Goal: Information Seeking & Learning: Check status

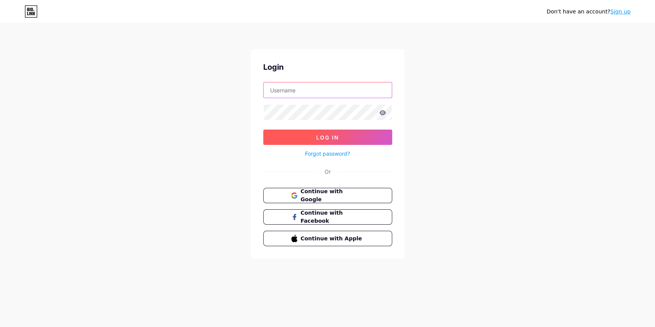
type input "Voyager"
click at [327, 136] on span "Log In" at bounding box center [327, 137] width 23 height 7
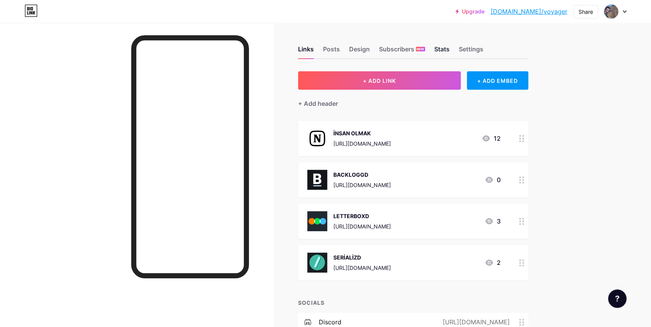
click at [437, 48] on div "Stats" at bounding box center [441, 51] width 15 height 14
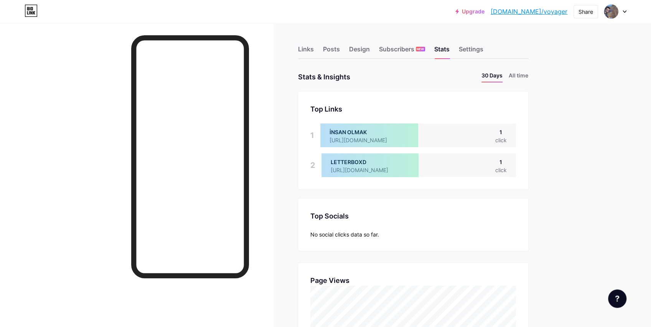
scroll to position [327, 650]
drag, startPoint x: 309, startPoint y: 107, endPoint x: 357, endPoint y: 107, distance: 47.6
click at [357, 107] on div "Top Links Links 1 İNSAN OLMAK [URL][DOMAIN_NAME] 1 click 2 LETTERBOXD [URL][DOM…" at bounding box center [413, 141] width 230 height 98
click at [357, 107] on div "Top Links" at bounding box center [413, 109] width 206 height 10
drag, startPoint x: 299, startPoint y: 76, endPoint x: 355, endPoint y: 77, distance: 56.4
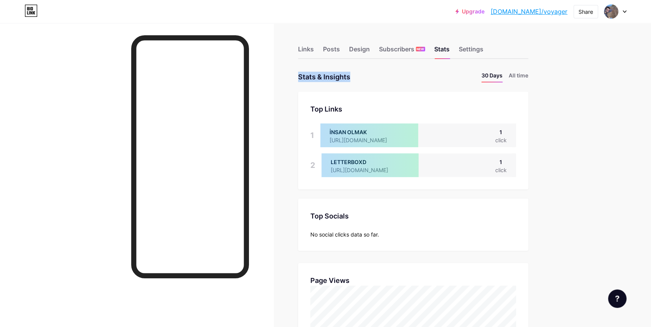
click at [355, 77] on div "Stats & Insights Page Stats 30 Days All time" at bounding box center [413, 76] width 230 height 11
click at [521, 76] on li "All time" at bounding box center [518, 76] width 20 height 11
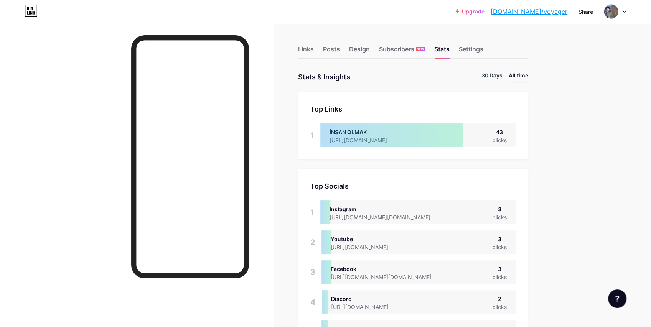
click at [489, 74] on li "30 Days" at bounding box center [491, 76] width 21 height 11
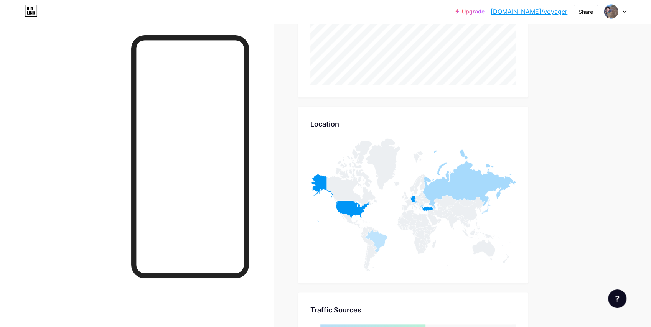
scroll to position [307, 0]
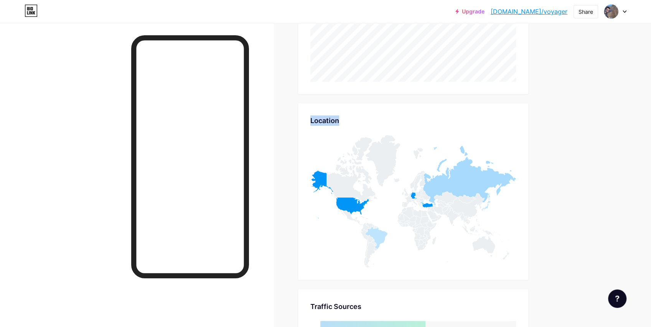
drag, startPoint x: 312, startPoint y: 118, endPoint x: 341, endPoint y: 117, distance: 28.8
click at [341, 117] on div "Location" at bounding box center [413, 120] width 206 height 10
click at [342, 117] on div "Location" at bounding box center [413, 120] width 206 height 10
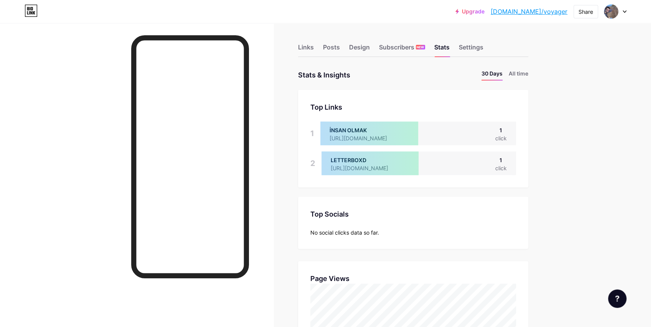
scroll to position [0, 0]
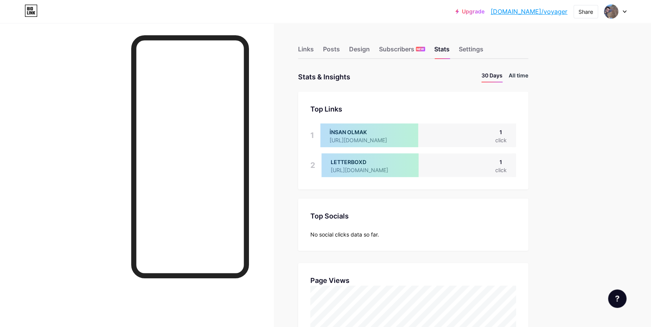
click at [518, 75] on li "All time" at bounding box center [518, 76] width 20 height 11
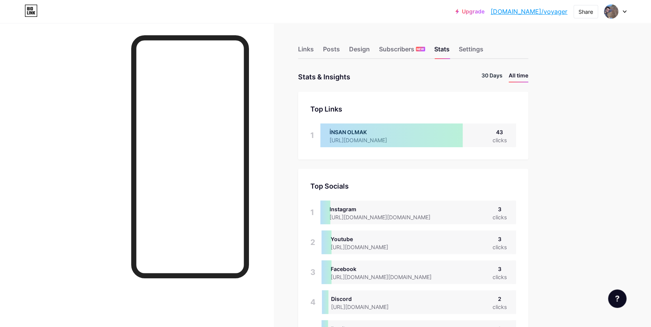
click at [491, 76] on li "30 Days" at bounding box center [491, 76] width 21 height 11
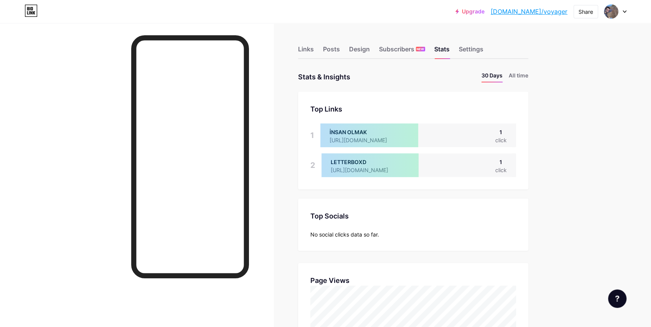
scroll to position [327, 650]
drag, startPoint x: 299, startPoint y: 77, endPoint x: 354, endPoint y: 77, distance: 55.6
click at [378, 80] on div "Stats & Insights Page Stats 30 Days All time" at bounding box center [413, 76] width 230 height 11
click at [401, 78] on div "Stats & Insights Page Stats 30 Days All time" at bounding box center [413, 76] width 230 height 11
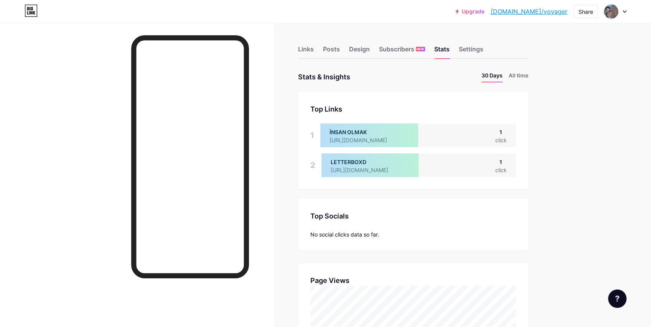
click at [415, 75] on div "Stats & Insights Page Stats 30 Days All time" at bounding box center [413, 76] width 230 height 11
drag, startPoint x: 299, startPoint y: 76, endPoint x: 354, endPoint y: 75, distance: 55.6
click at [367, 78] on div "Stats & Insights Page Stats 30 Days All time" at bounding box center [413, 76] width 230 height 11
drag, startPoint x: 308, startPoint y: 108, endPoint x: 347, endPoint y: 108, distance: 38.7
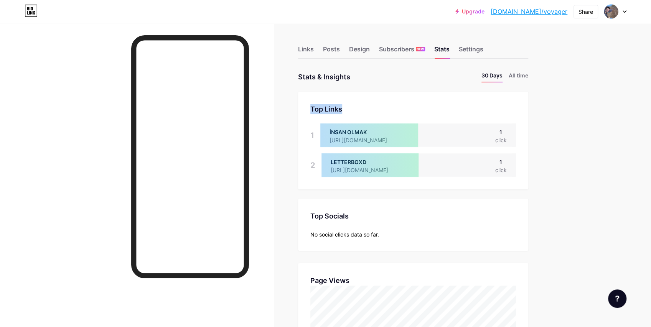
click at [347, 108] on div "Top Links Links 1 İNSAN OLMAK [URL][DOMAIN_NAME] 1 click 2 LETTERBOXD [URL][DOM…" at bounding box center [413, 141] width 230 height 98
click at [362, 107] on div "Top Links" at bounding box center [413, 109] width 206 height 10
drag, startPoint x: 300, startPoint y: 75, endPoint x: 354, endPoint y: 76, distance: 54.1
click at [354, 76] on div "Stats & Insights Page Stats 30 Days All time" at bounding box center [413, 76] width 230 height 11
click at [371, 81] on div "Stats & Insights Page Stats 30 Days All time" at bounding box center [413, 76] width 230 height 11
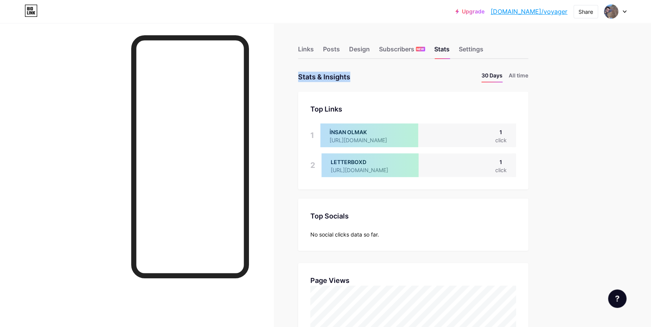
drag, startPoint x: 295, startPoint y: 78, endPoint x: 364, endPoint y: 79, distance: 69.4
click at [364, 79] on div "Stats & Insights Page Stats 30 Days All time" at bounding box center [413, 76] width 230 height 11
drag, startPoint x: 309, startPoint y: 107, endPoint x: 359, endPoint y: 108, distance: 50.6
click at [344, 108] on div "Top Links Links 1 İNSAN OLMAK [URL][DOMAIN_NAME] 1 click 2 LETTERBOXD [URL][DOM…" at bounding box center [413, 141] width 230 height 98
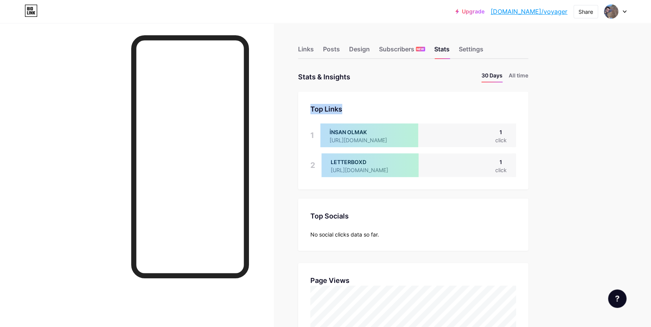
click at [359, 108] on div "Top Links" at bounding box center [413, 109] width 206 height 10
drag, startPoint x: 299, startPoint y: 76, endPoint x: 354, endPoint y: 76, distance: 55.6
click at [370, 78] on div "Stats & Insights Page Stats 30 Days All time" at bounding box center [413, 76] width 230 height 11
drag, startPoint x: 289, startPoint y: 77, endPoint x: 354, endPoint y: 77, distance: 64.8
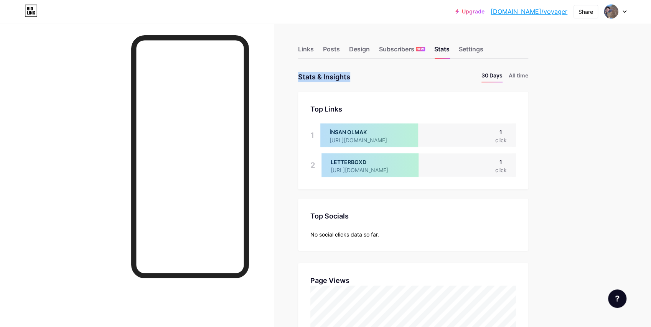
drag, startPoint x: 306, startPoint y: 107, endPoint x: 347, endPoint y: 108, distance: 40.3
click at [347, 108] on div "Top Links Links 1 İNSAN OLMAK [URL][DOMAIN_NAME] 1 click 2 LETTERBOXD [URL][DOM…" at bounding box center [413, 141] width 230 height 98
click at [347, 108] on div "Top Links" at bounding box center [413, 109] width 206 height 10
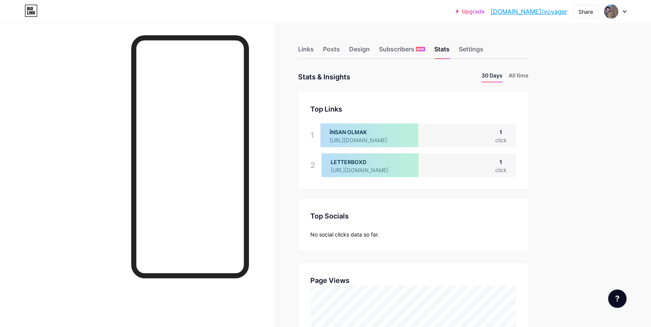
click at [491, 76] on li "30 Days" at bounding box center [491, 76] width 21 height 11
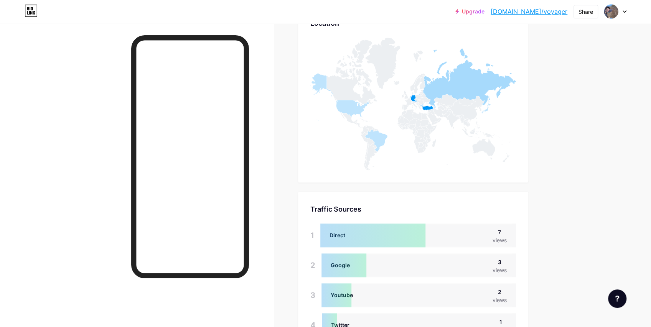
scroll to position [409, 0]
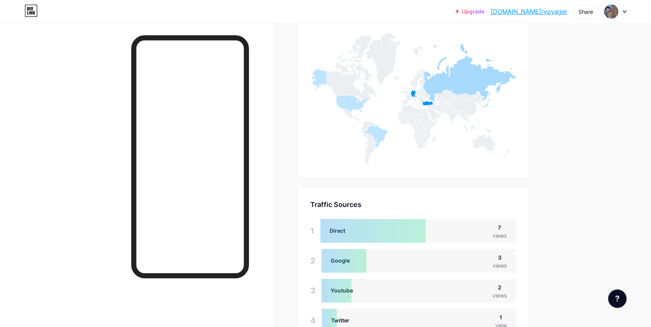
drag, startPoint x: 544, startPoint y: 150, endPoint x: 551, endPoint y: 110, distance: 41.2
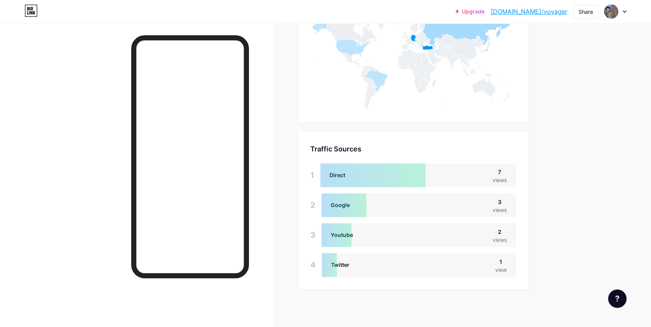
scroll to position [465, 0]
